Goal: Task Accomplishment & Management: Use online tool/utility

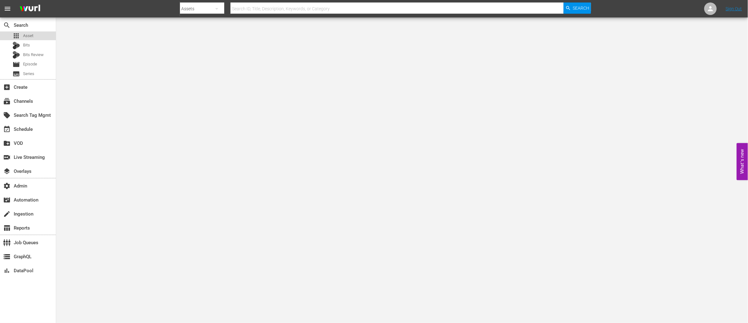
click at [31, 37] on span "Asset" at bounding box center [28, 36] width 10 height 6
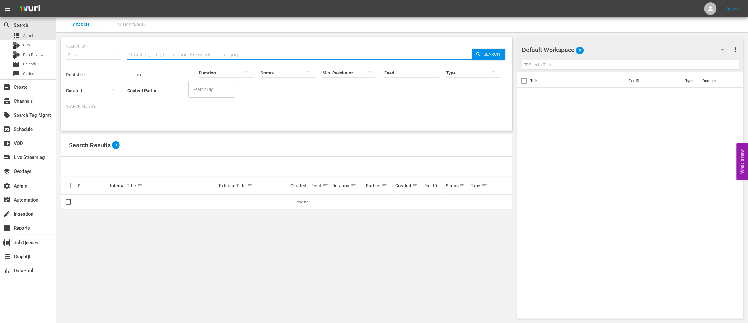
click at [201, 56] on input "text" at bounding box center [299, 54] width 345 height 15
paste input "DR_PHIL_L13093.mp4"
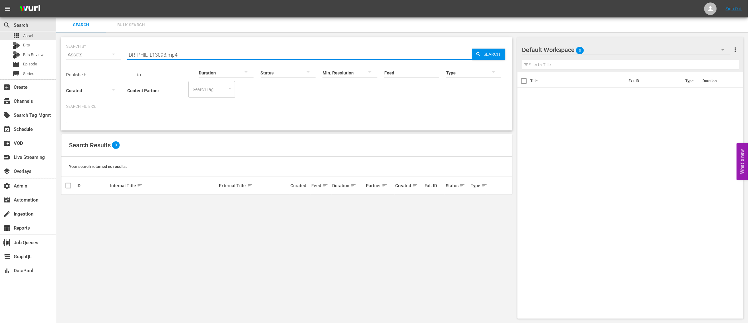
drag, startPoint x: 164, startPoint y: 55, endPoint x: 121, endPoint y: 56, distance: 42.7
click at [120, 56] on div "SEARCH BY Search By Assets Search ID, Title, Description, Keywords, or Category…" at bounding box center [286, 51] width 441 height 22
paste input "An Unsolved Murder, A Family Divided"
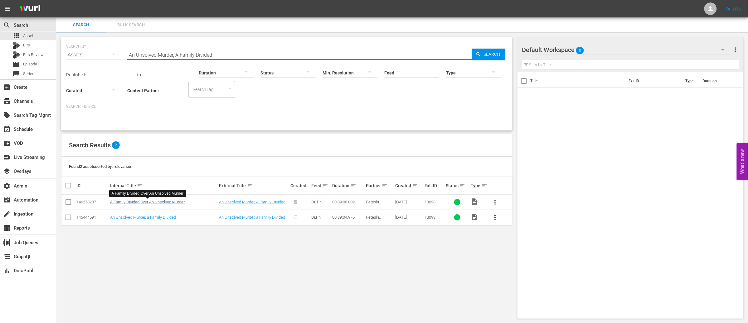
type input "An Unsolved Murder, A Family Divided"
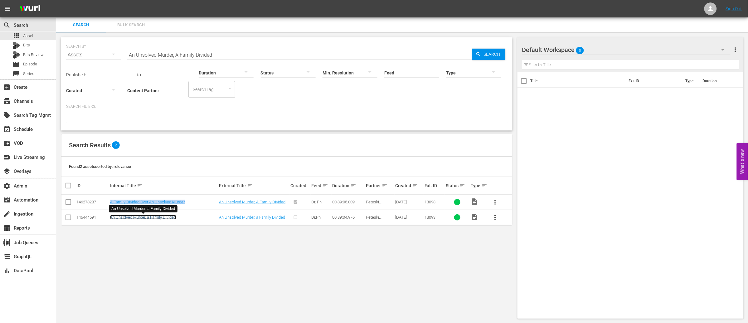
click at [143, 217] on link "An Unsolved Murder, a Family Divided" at bounding box center [143, 217] width 66 height 5
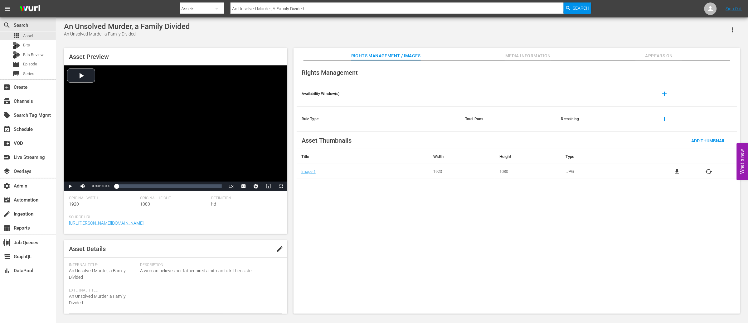
click at [657, 54] on span "Appears On" at bounding box center [659, 56] width 47 height 8
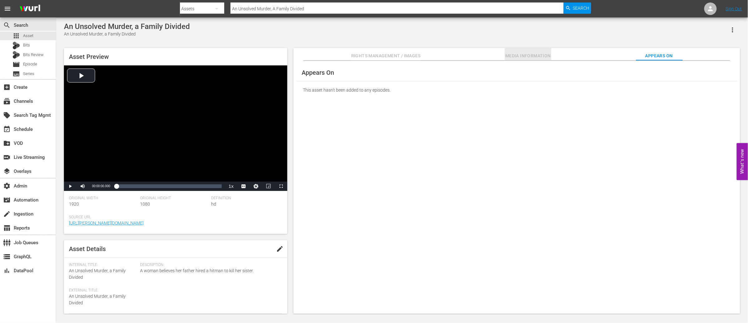
click at [539, 56] on span "Media Information" at bounding box center [528, 56] width 47 height 8
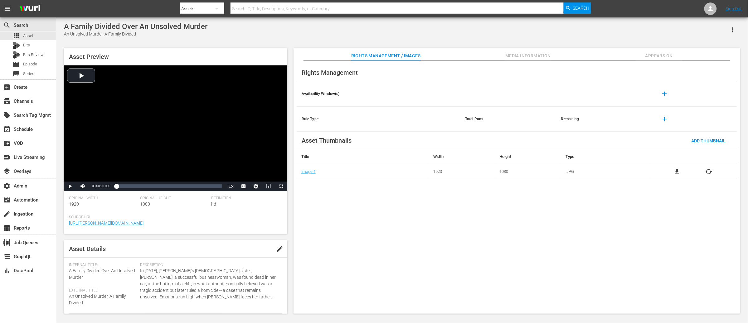
click at [598, 54] on span "Appears On" at bounding box center [659, 56] width 47 height 8
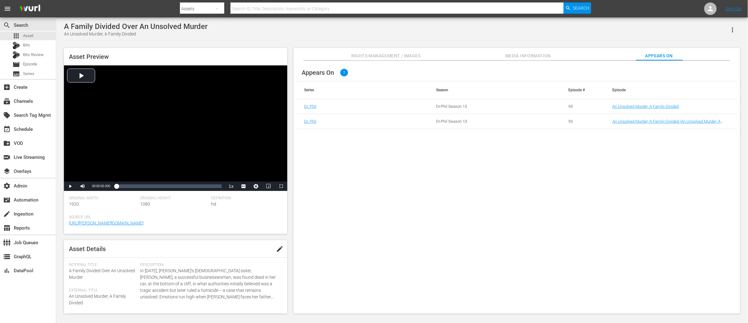
click at [375, 56] on span "Rights Management / Images" at bounding box center [385, 56] width 69 height 8
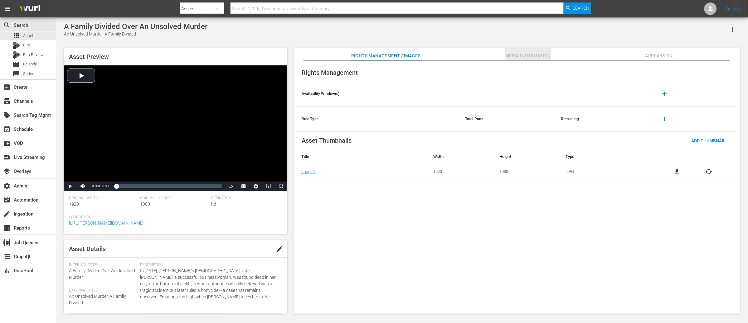
drag, startPoint x: 531, startPoint y: 54, endPoint x: 525, endPoint y: 57, distance: 7.1
click at [531, 54] on span "Media Information" at bounding box center [528, 56] width 47 height 8
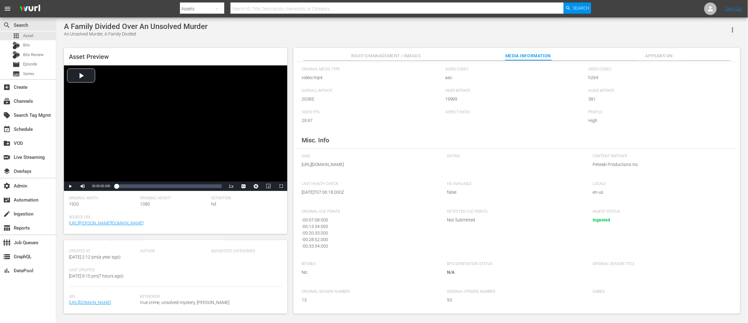
scroll to position [148, 0]
click at [70, 186] on span "Video Player" at bounding box center [70, 186] width 0 height 0
click at [130, 186] on div "Loaded : 1.02% 00:04:43.614 00:00:01.807" at bounding box center [168, 186] width 105 height 6
click at [245, 165] on span "english" at bounding box center [244, 164] width 12 height 4
click at [139, 187] on div "Loaded : 15.88% 00:08:19.528 00:05:11.762" at bounding box center [168, 186] width 105 height 6
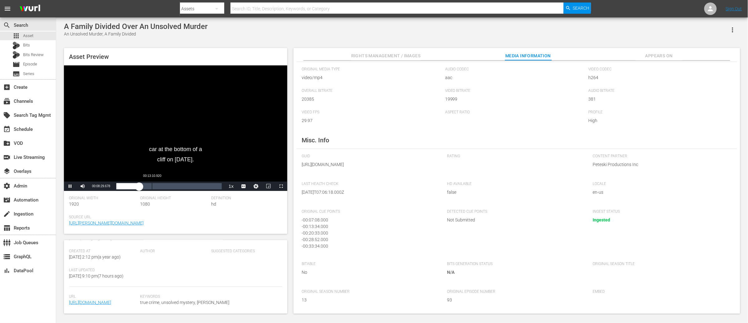
click at [152, 187] on div "00:13:10.920" at bounding box center [152, 186] width 0 height 6
click at [169, 186] on div "Loaded : 35.34% 00:19:35.963 00:13:13.269" at bounding box center [168, 186] width 105 height 6
click at [177, 186] on div "Loaded : 51.73% 00:22:19.014 00:19:41.189" at bounding box center [168, 186] width 105 height 6
click at [183, 186] on div "Loaded : 58.90% 00:24:51.647 00:22:21.155" at bounding box center [168, 186] width 105 height 6
click at [195, 187] on div "00:29:01.412" at bounding box center [195, 186] width 0 height 6
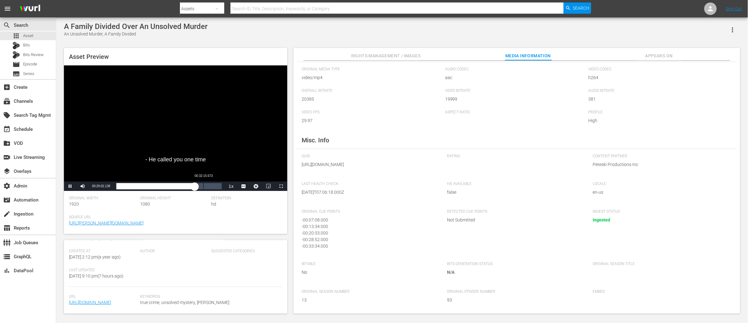
click at [203, 188] on div "00:32:15.673" at bounding box center [203, 186] width 0 height 6
drag, startPoint x: 212, startPoint y: 189, endPoint x: 216, endPoint y: 189, distance: 4.4
click at [212, 189] on div "Loaded : 83.23% 00:35:22.996 00:32:16.668" at bounding box center [168, 186] width 105 height 6
click at [218, 189] on div "00:37:48.692" at bounding box center [218, 186] width 0 height 6
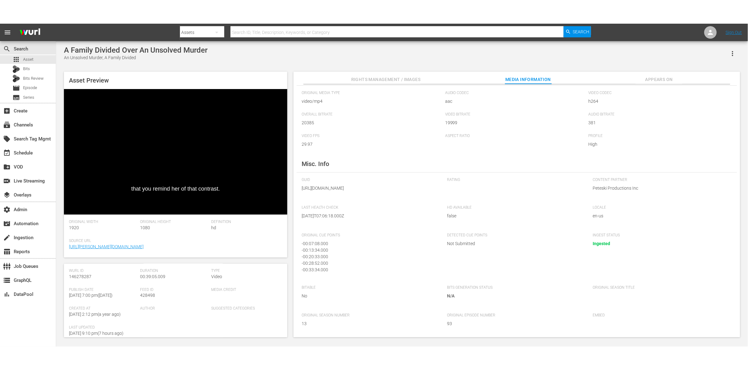
scroll to position [76, 0]
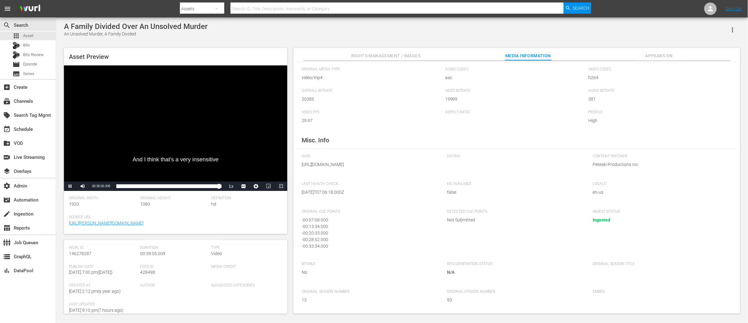
click at [281, 186] on span "Video Player" at bounding box center [281, 186] width 0 height 0
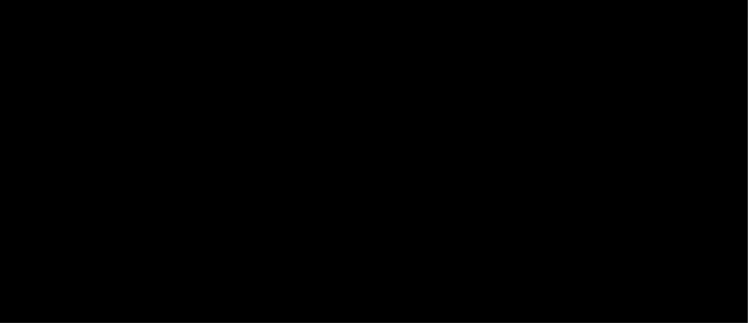
scroll to position [0, 0]
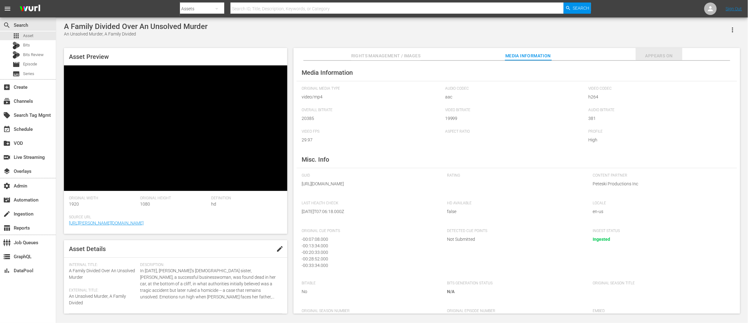
click at [598, 59] on span "Appears On" at bounding box center [659, 56] width 47 height 8
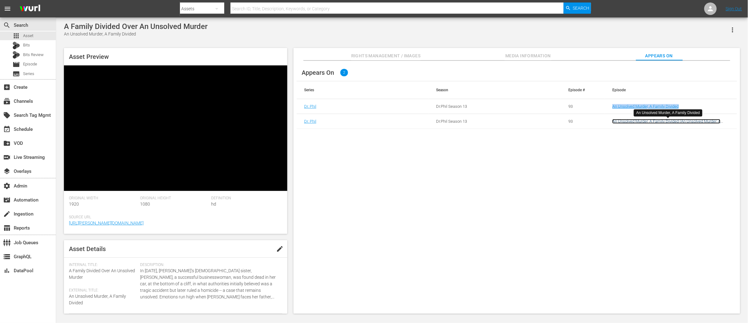
click at [598, 122] on link "An Unsolved Murder, A Family Divided (An Unsolved Murder, A Family Divided (Big…" at bounding box center [666, 123] width 108 height 9
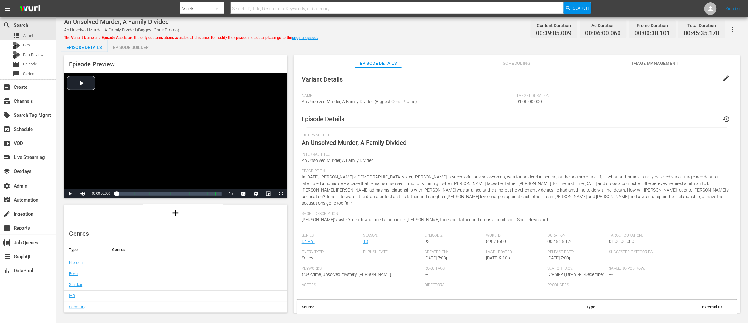
scroll to position [77, 0]
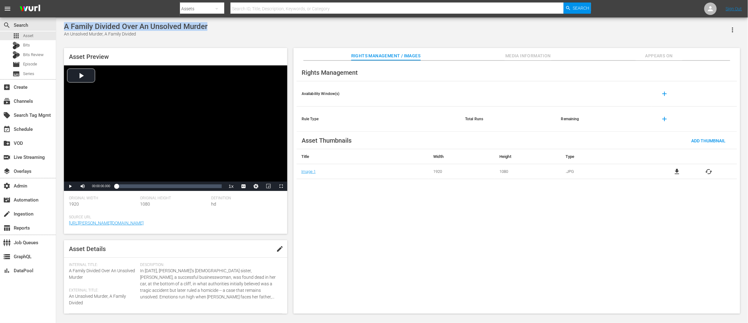
drag, startPoint x: 207, startPoint y: 27, endPoint x: 71, endPoint y: 27, distance: 135.7
click at [59, 25] on div "A Family Divided Over An Unsolved Murder An Unsolved Murder, A Family Divided A…" at bounding box center [402, 166] width 692 height 298
copy div "A Family Divided Over An Unsolved Murder"
click at [658, 56] on span "Appears On" at bounding box center [659, 56] width 47 height 8
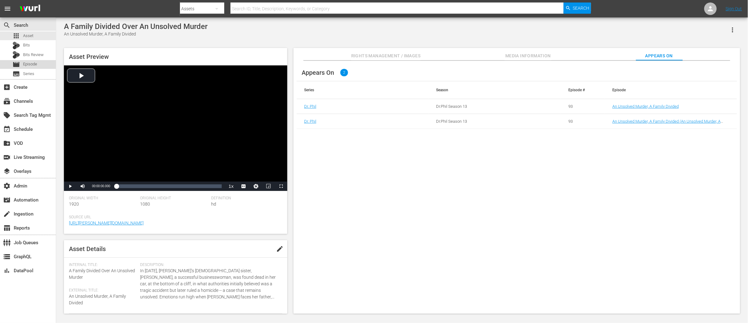
click at [33, 63] on span "Episode" at bounding box center [30, 64] width 14 height 6
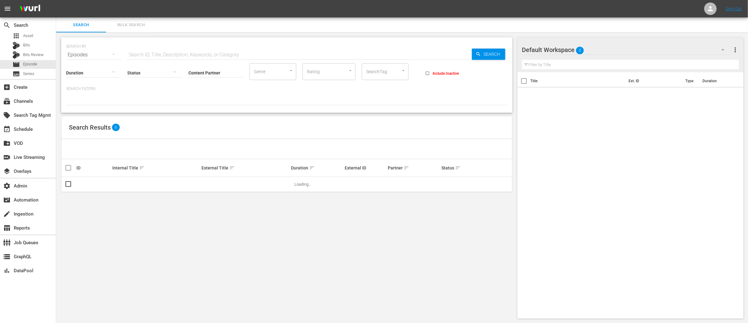
click at [166, 52] on input "text" at bounding box center [299, 54] width 345 height 15
paste input "59468825"
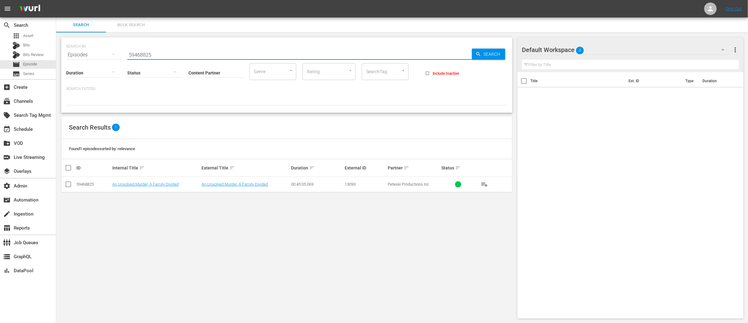
type input "59468825"
click at [69, 186] on input "checkbox" at bounding box center [68, 185] width 7 height 7
checkbox input "true"
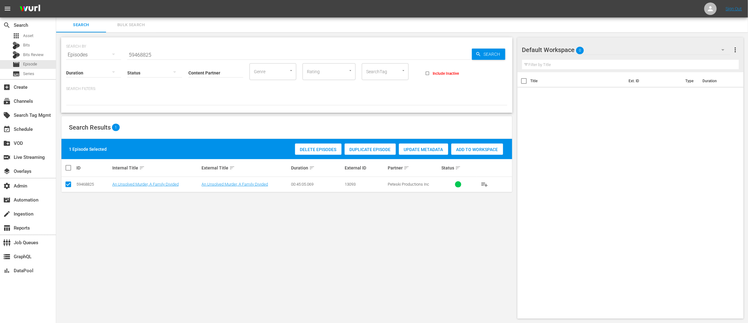
click at [422, 151] on span "Update Metadata" at bounding box center [423, 149] width 49 height 5
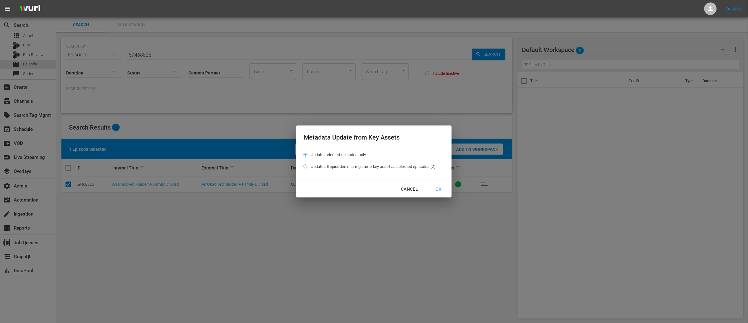
drag, startPoint x: 307, startPoint y: 166, endPoint x: 330, endPoint y: 174, distance: 23.7
click at [307, 166] on input "Update all episodes sharing same key asset as selected episodes (2)" at bounding box center [305, 168] width 10 height 10
radio input "true"
click at [439, 189] on div "OK" at bounding box center [438, 190] width 16 height 8
